Goal: Find specific page/section: Find specific page/section

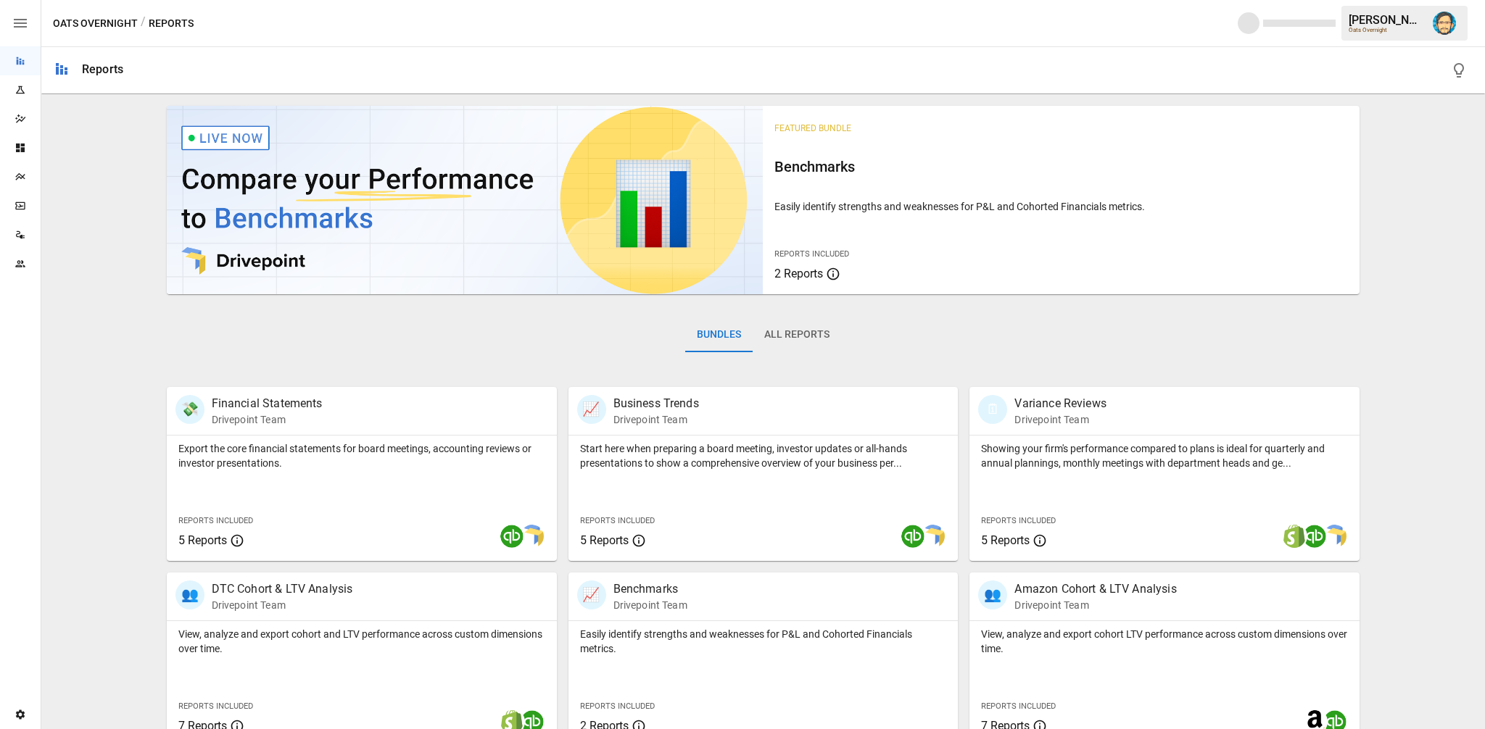
click at [20, 178] on icon "Plans" at bounding box center [19, 176] width 9 height 7
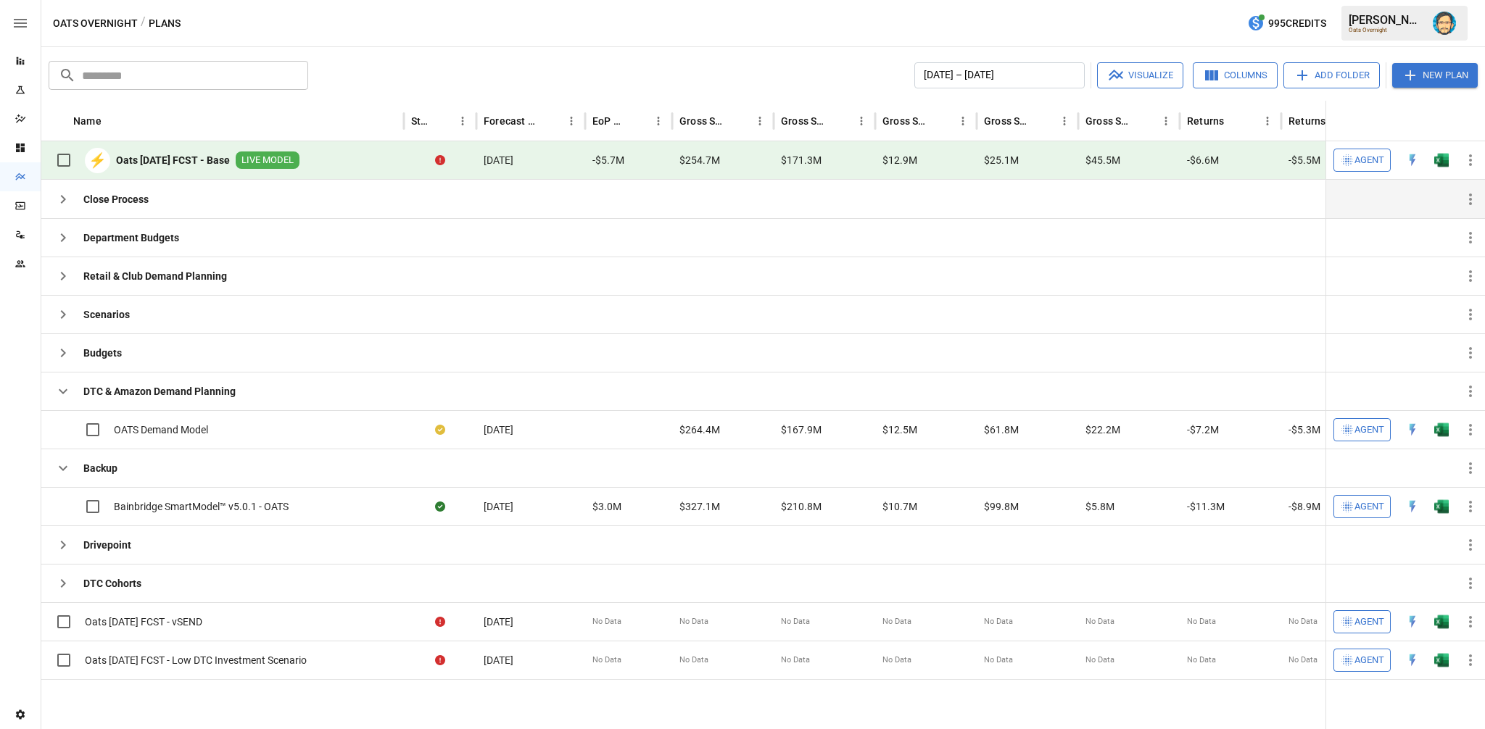
click at [62, 195] on icon "button" at bounding box center [63, 199] width 5 height 9
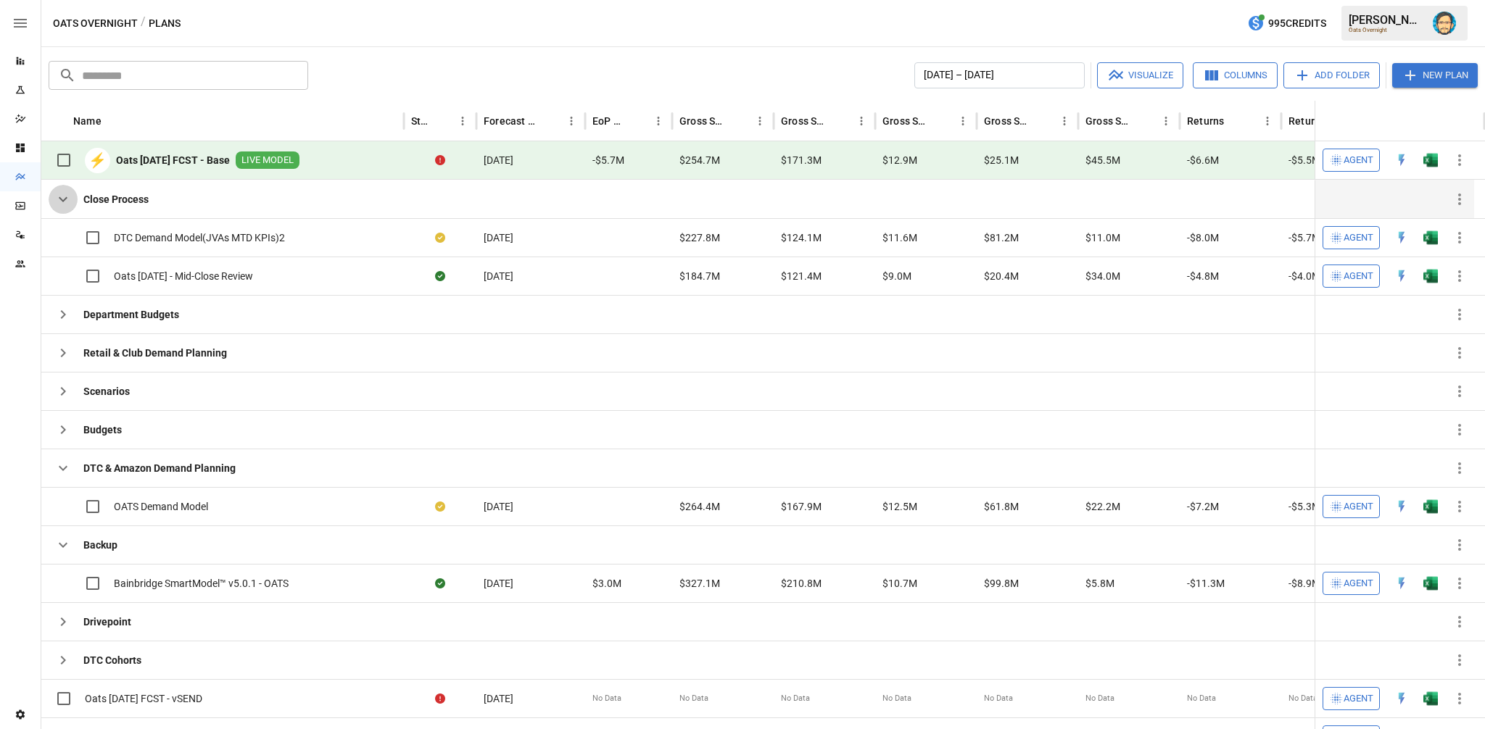
click at [62, 195] on icon "button" at bounding box center [62, 199] width 17 height 17
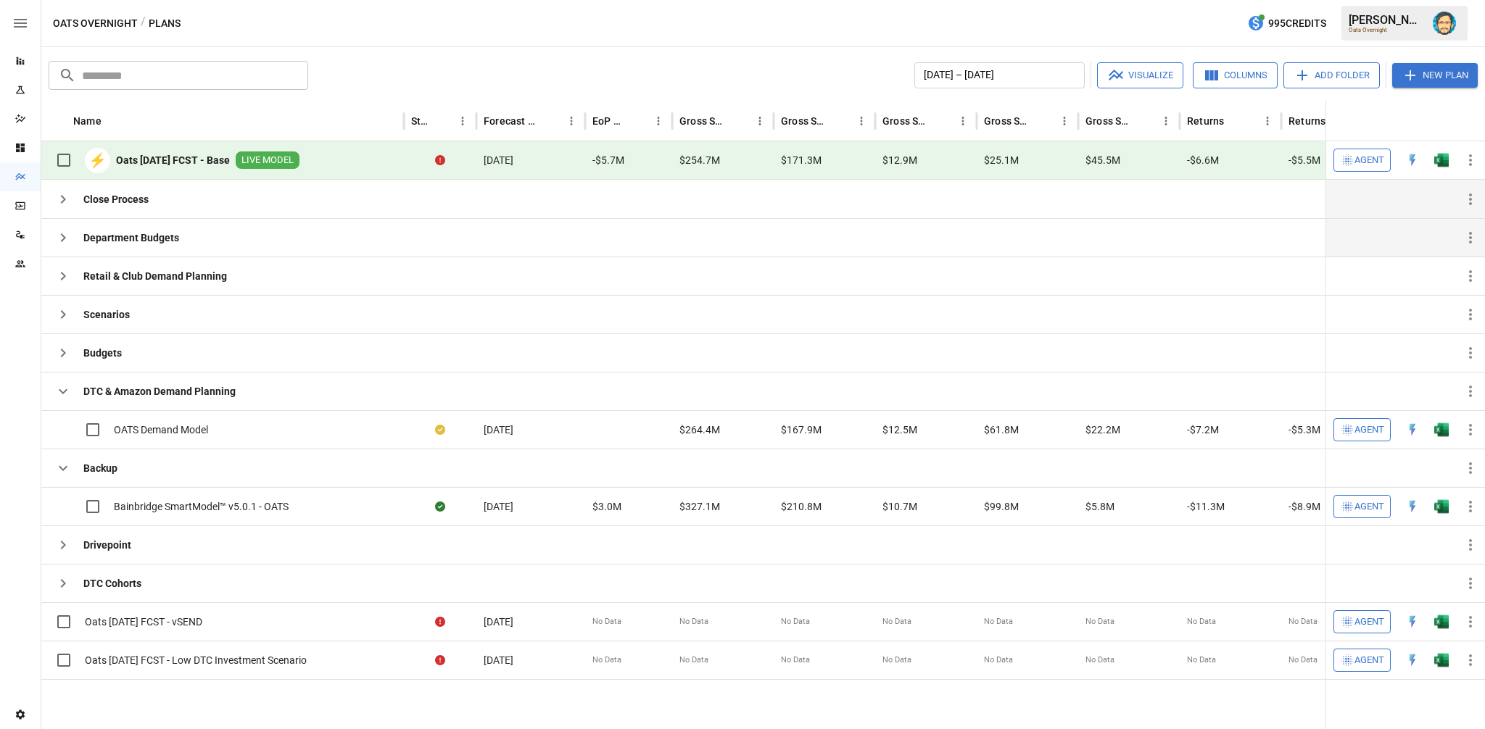
click at [60, 231] on icon "button" at bounding box center [62, 237] width 17 height 17
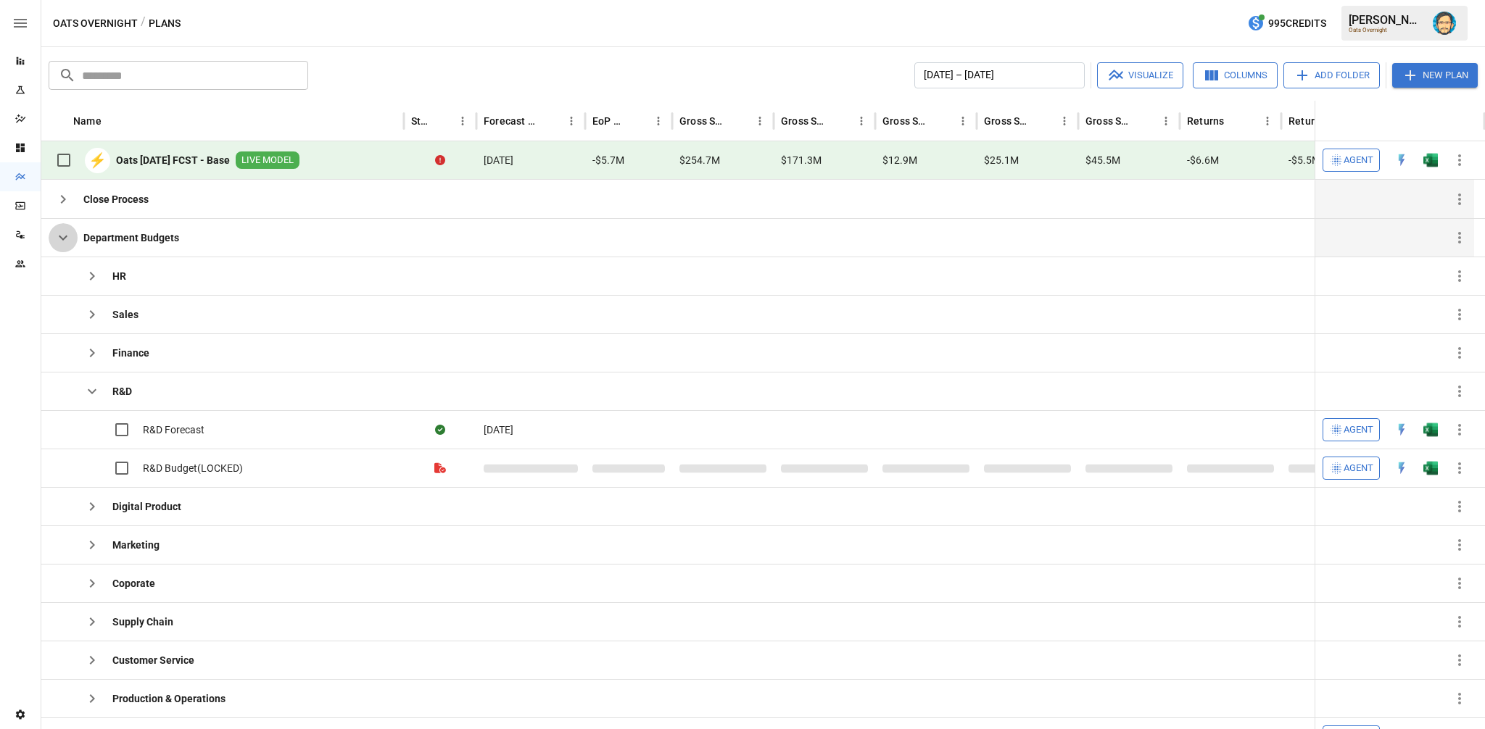
click at [60, 231] on icon "button" at bounding box center [62, 237] width 17 height 17
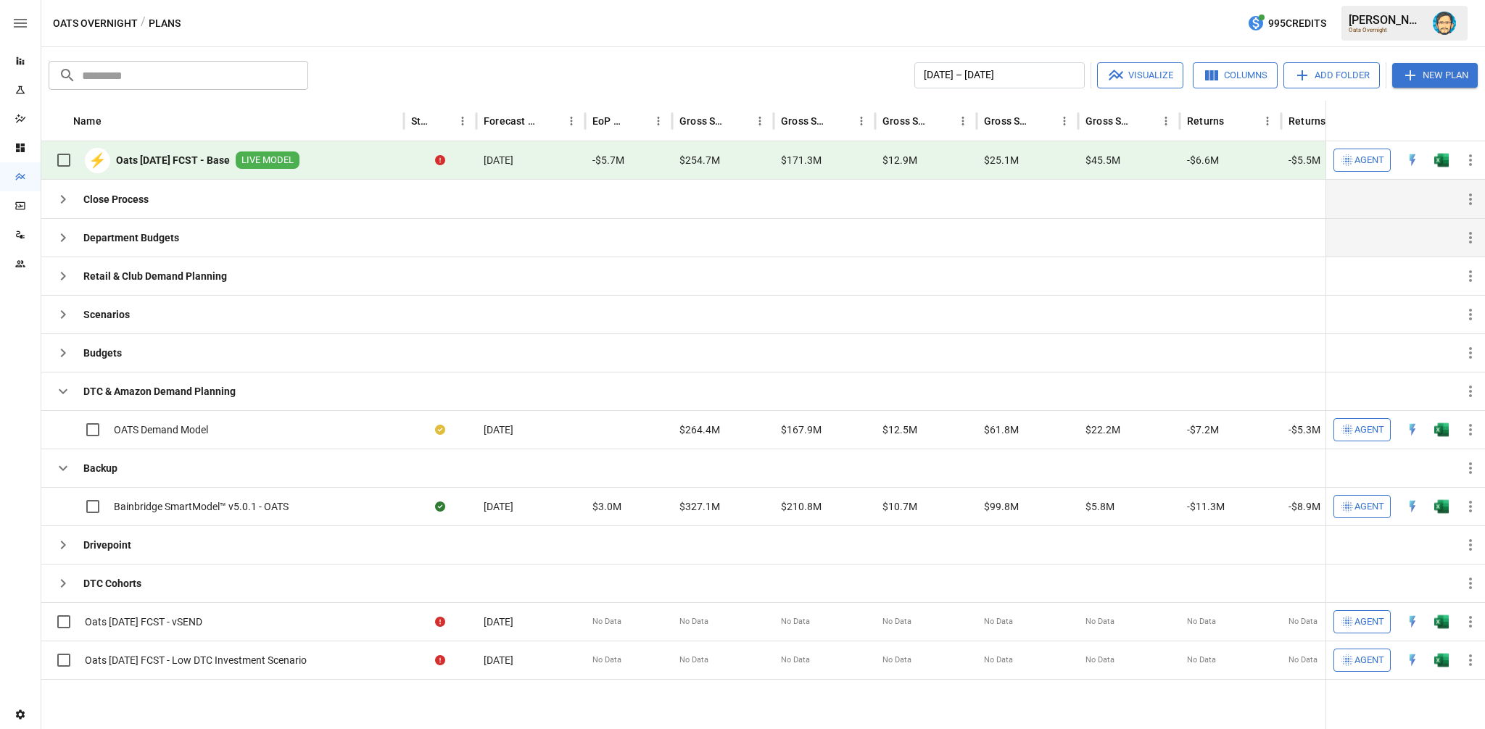
click at [112, 72] on input "text" at bounding box center [195, 75] width 226 height 29
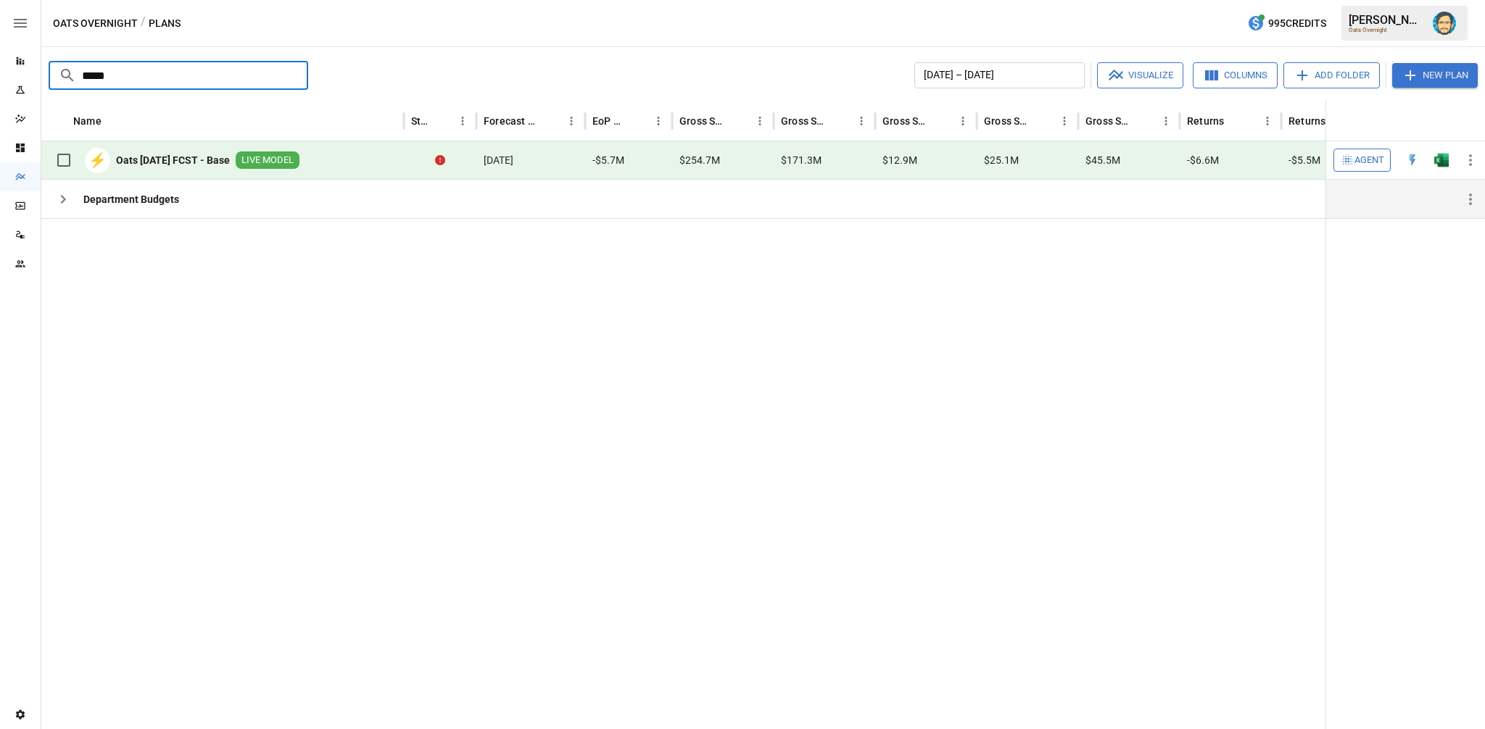
type input "*****"
click at [61, 197] on icon "button" at bounding box center [62, 199] width 17 height 17
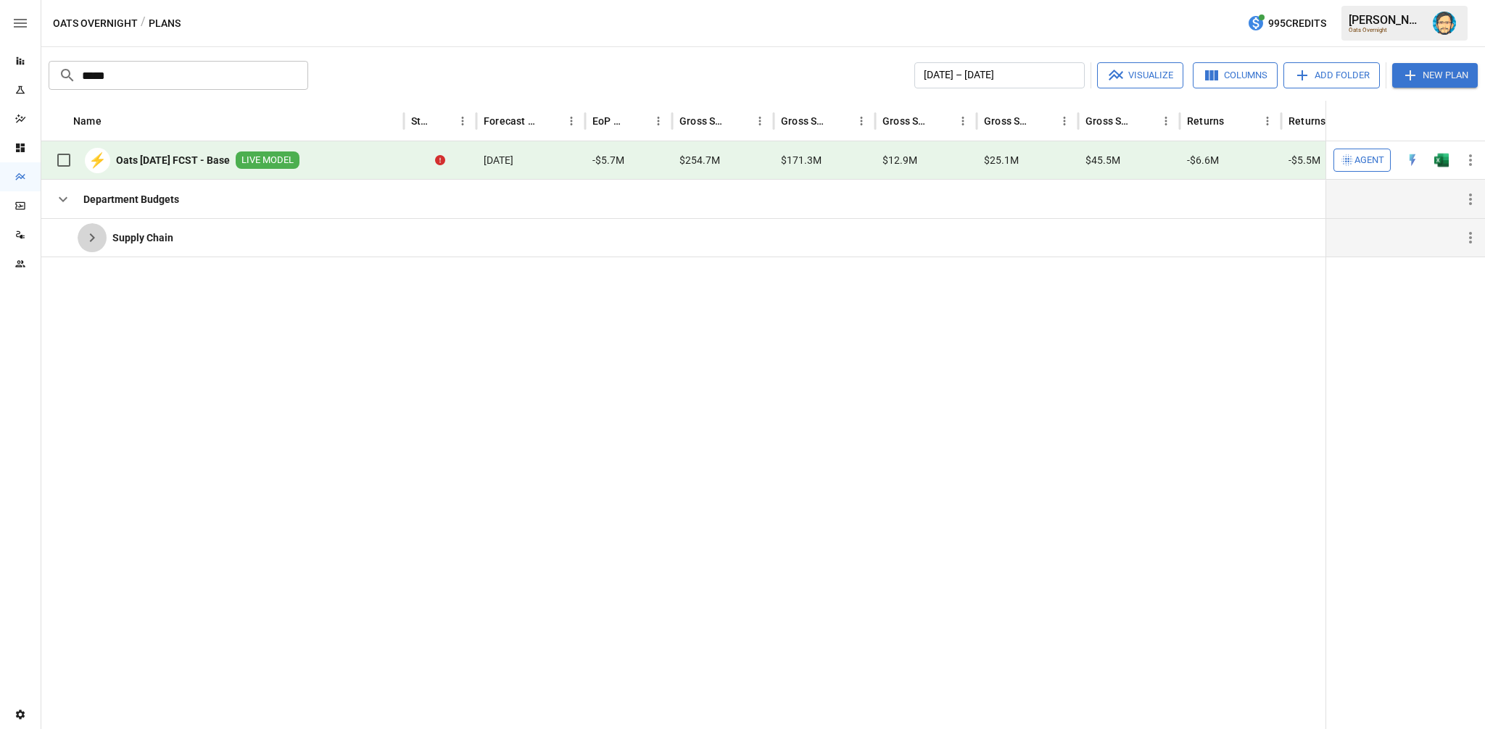
click at [87, 239] on icon "button" at bounding box center [91, 237] width 17 height 17
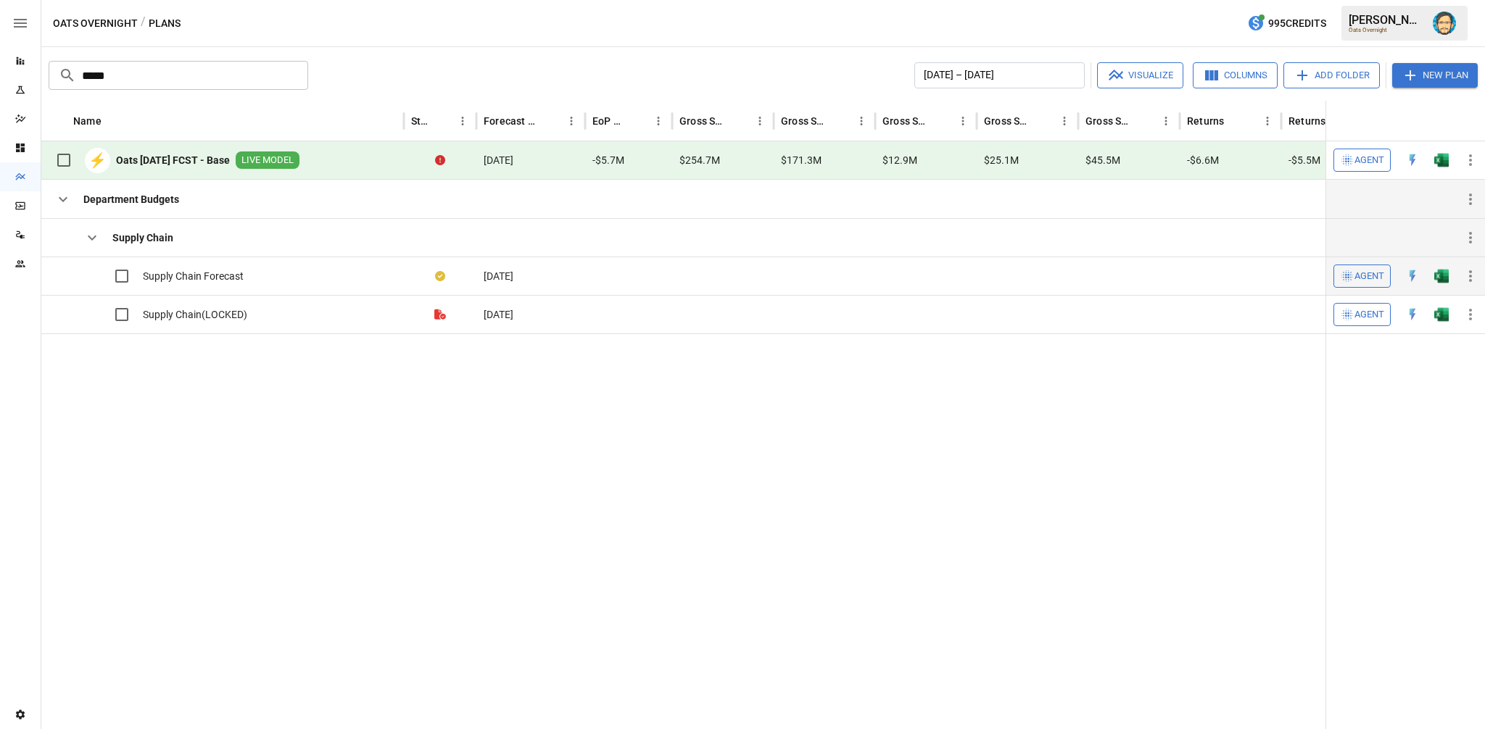
click at [165, 272] on span "Supply Chain Forecast" at bounding box center [193, 276] width 101 height 14
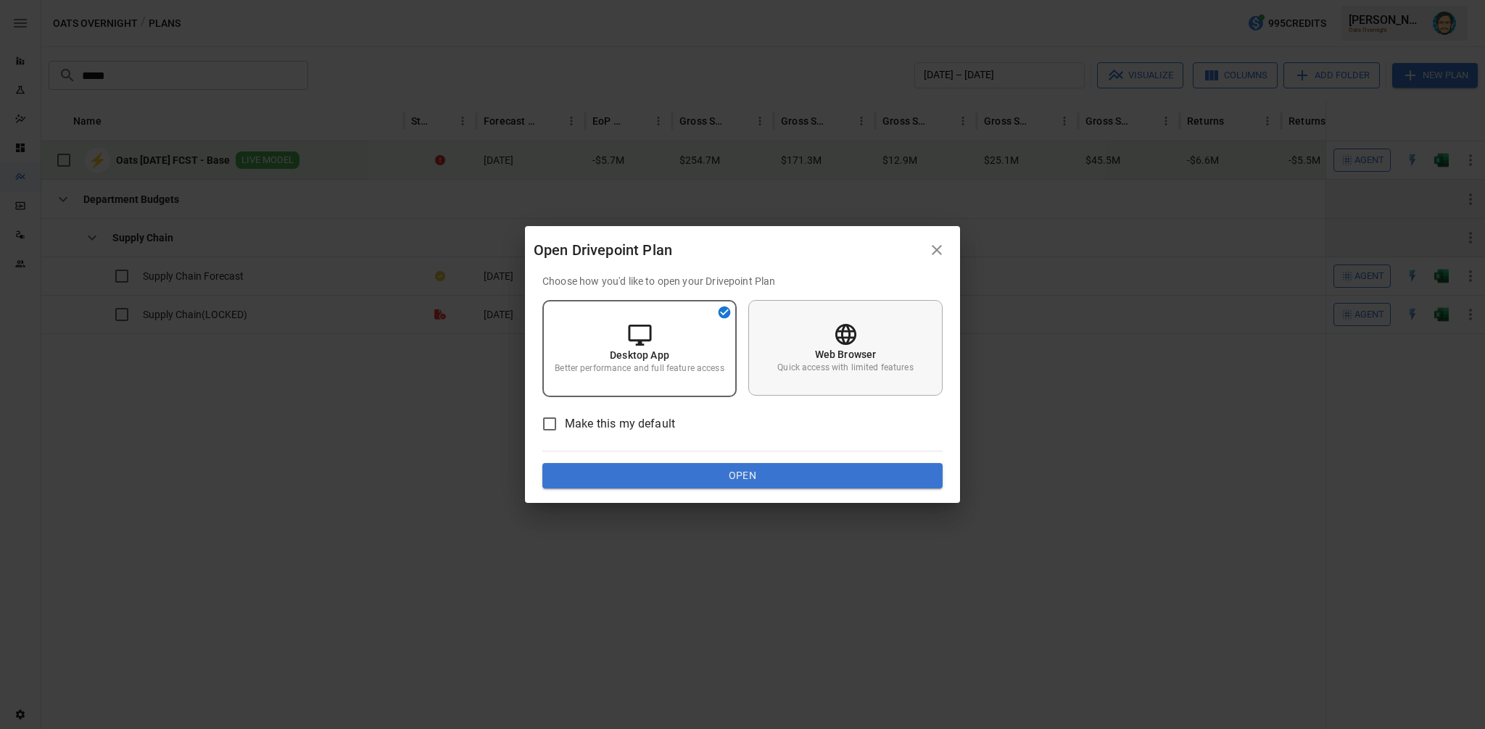
click at [825, 335] on div "Web Browser Quick access with limited features" at bounding box center [845, 348] width 194 height 96
click at [761, 480] on button "Open" at bounding box center [742, 476] width 400 height 26
